Goal: Check status: Check status

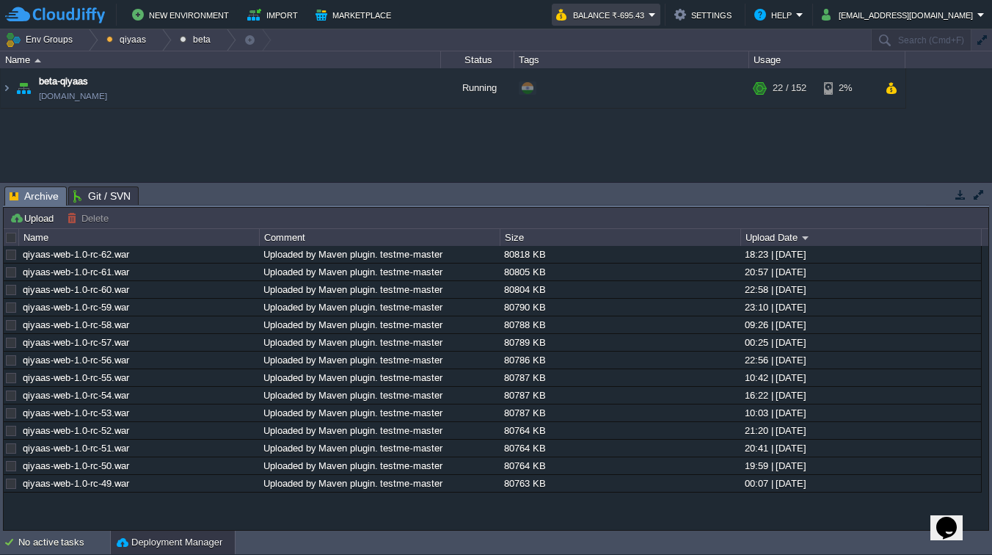
click at [648, 11] on button "Balance ₹-695.43" at bounding box center [602, 15] width 92 height 18
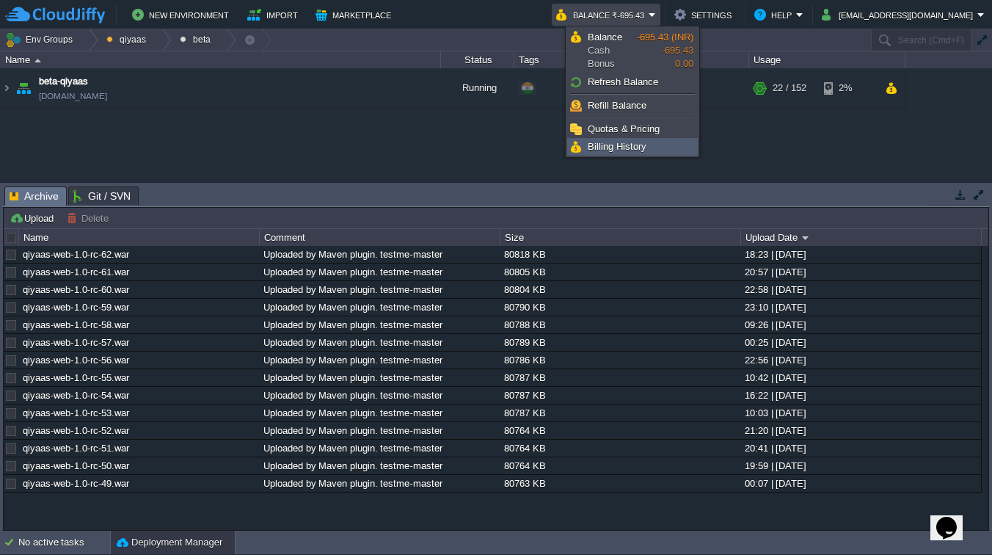
click at [622, 151] on span "Billing History" at bounding box center [617, 146] width 59 height 11
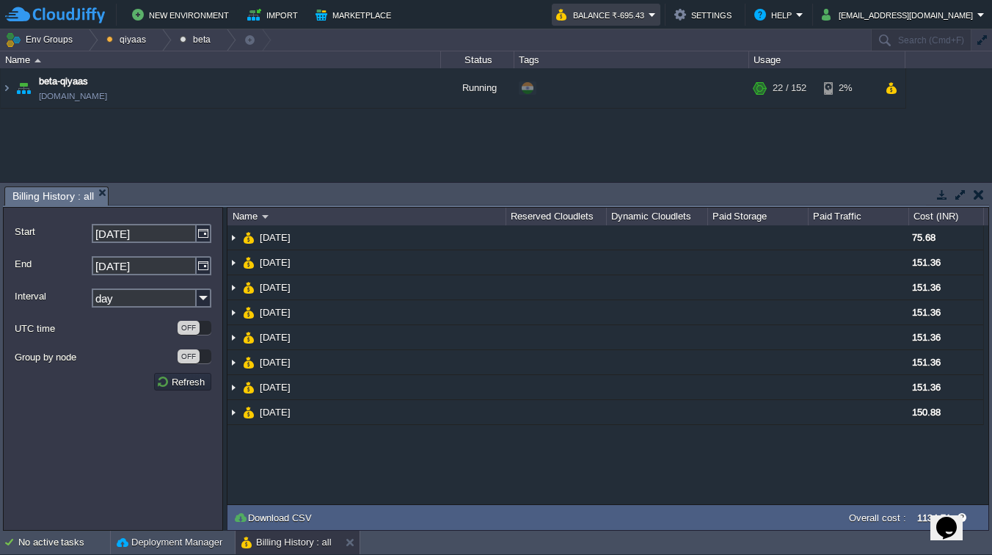
click at [643, 14] on button "Balance ₹-695.43" at bounding box center [602, 15] width 92 height 18
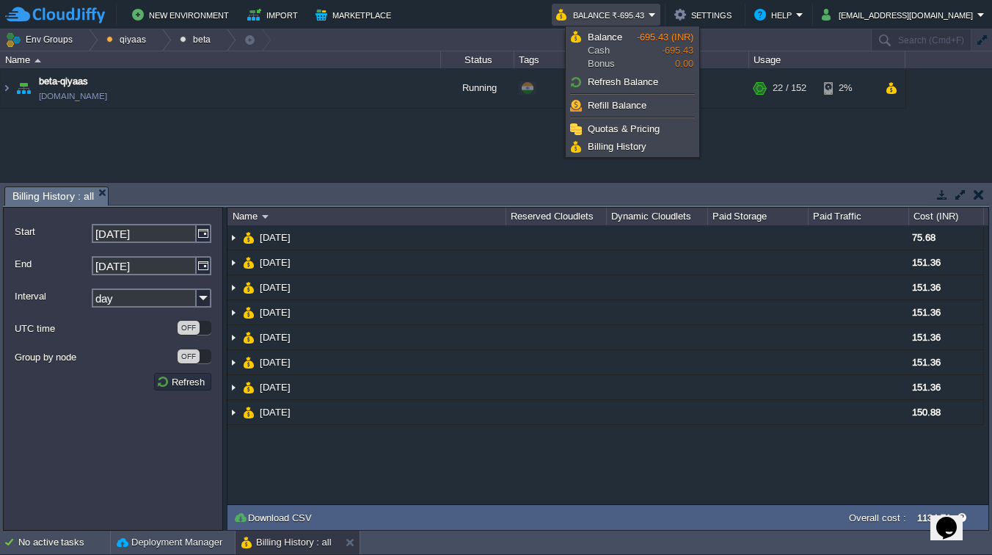
click at [643, 14] on button "Balance ₹-695.43" at bounding box center [602, 15] width 92 height 18
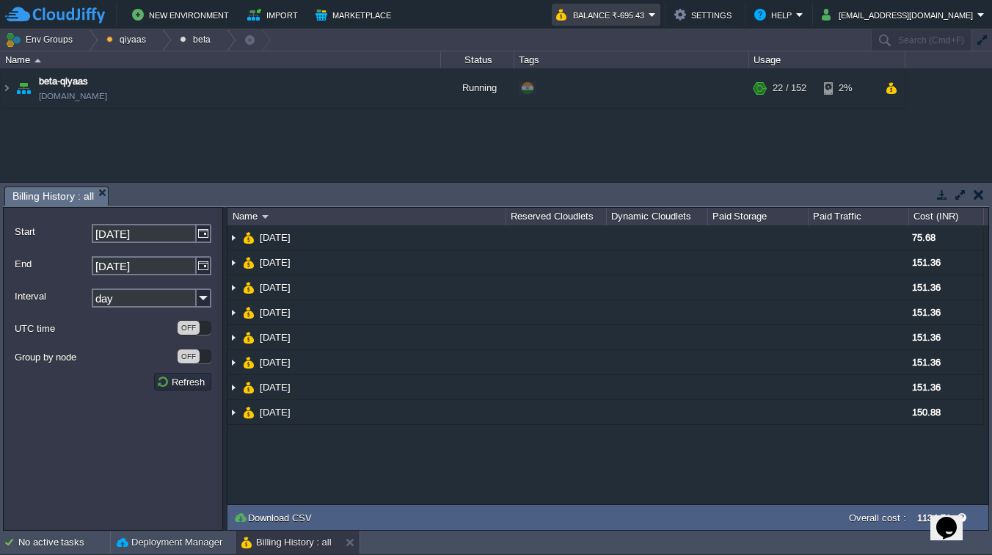
click at [628, 12] on button "Balance ₹-695.43" at bounding box center [602, 15] width 92 height 18
click at [53, 40] on button "Env Groups" at bounding box center [41, 39] width 73 height 21
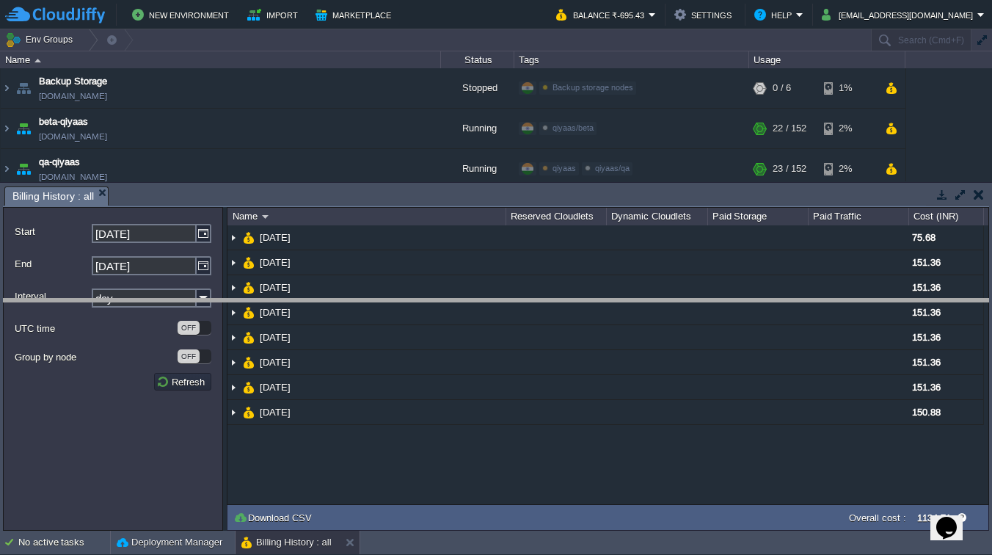
drag, startPoint x: 745, startPoint y: 186, endPoint x: 785, endPoint y: 298, distance: 118.6
click at [785, 298] on body "New Environment Import Marketplace Bonus ₹0.00 Upgrade Account Balance ₹-695.43…" at bounding box center [496, 277] width 992 height 555
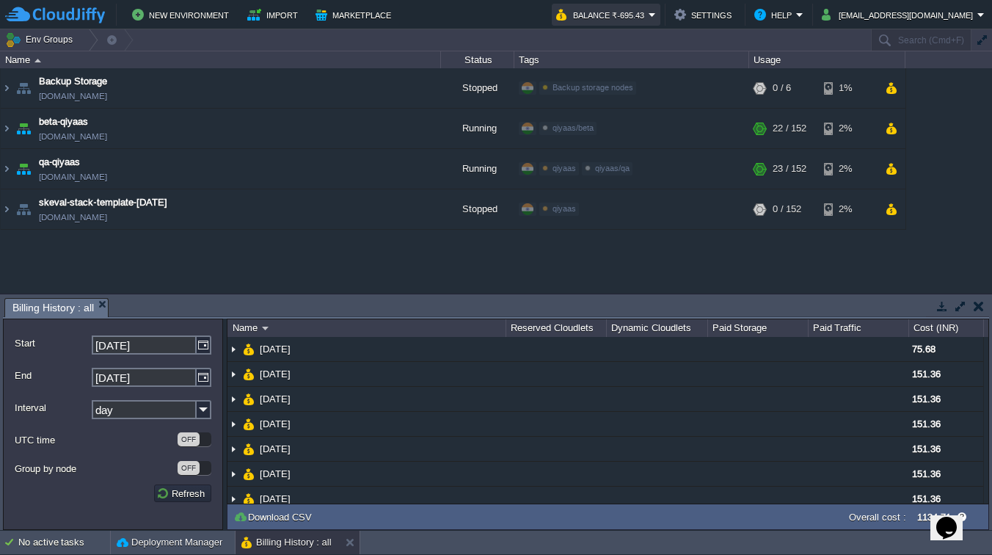
click at [648, 12] on button "Balance ₹-695.43" at bounding box center [602, 15] width 92 height 18
